Goal: Book appointment/travel/reservation

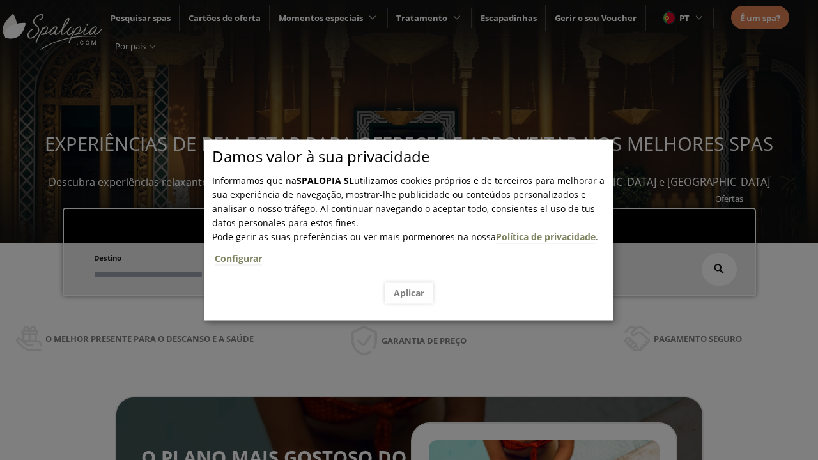
click at [391, 217] on span "Escapadinhas" at bounding box center [391, 223] width 56 height 12
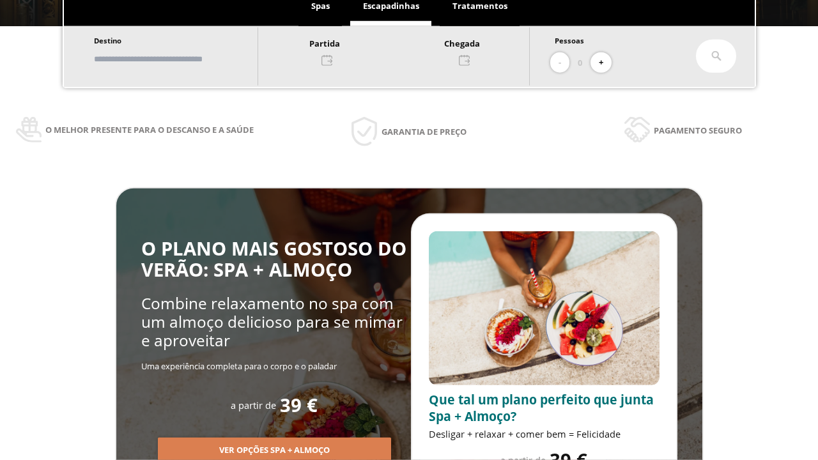
scroll to position [217, 0]
click at [180, 59] on input "text" at bounding box center [169, 59] width 159 height 22
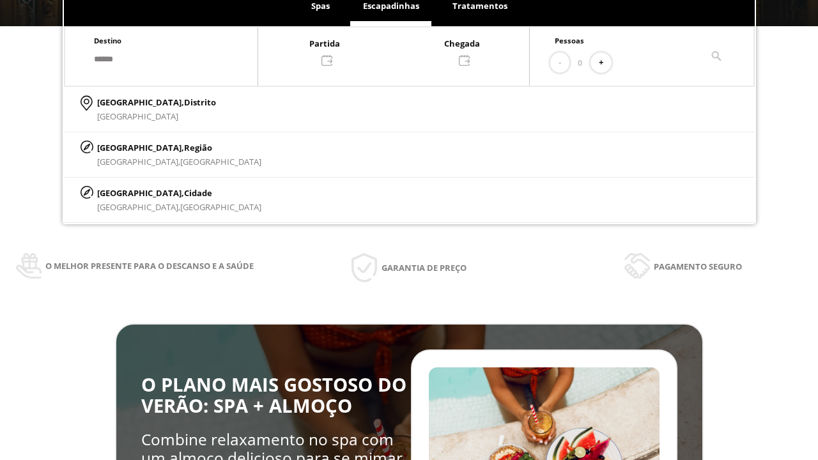
type input "******"
click at [128, 192] on p "[GEOGRAPHIC_DATA], Cidade" at bounding box center [179, 193] width 164 height 14
click at [407, 51] on div at bounding box center [393, 51] width 271 height 31
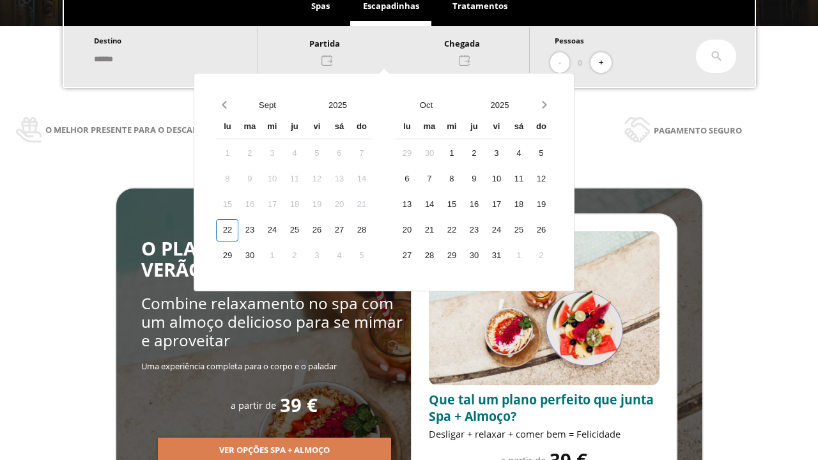
click at [283, 230] on div "24" at bounding box center [272, 230] width 22 height 22
click at [306, 230] on div "25" at bounding box center [294, 230] width 22 height 22
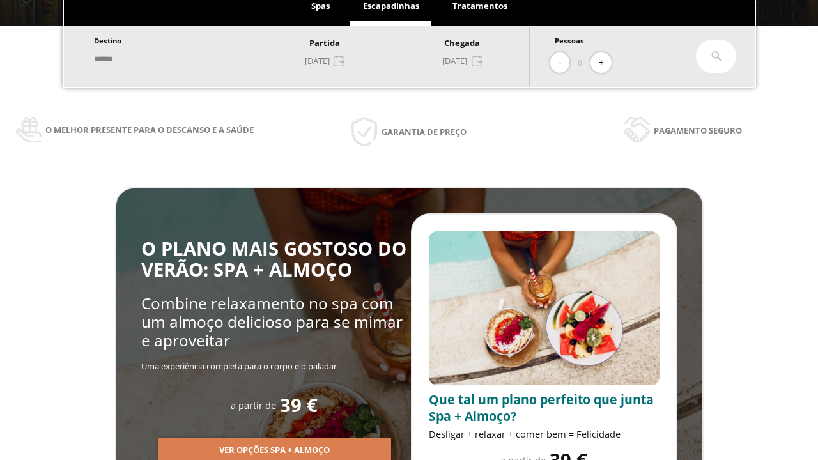
click at [606, 63] on button "+" at bounding box center [601, 62] width 21 height 21
